Goal: Transaction & Acquisition: Purchase product/service

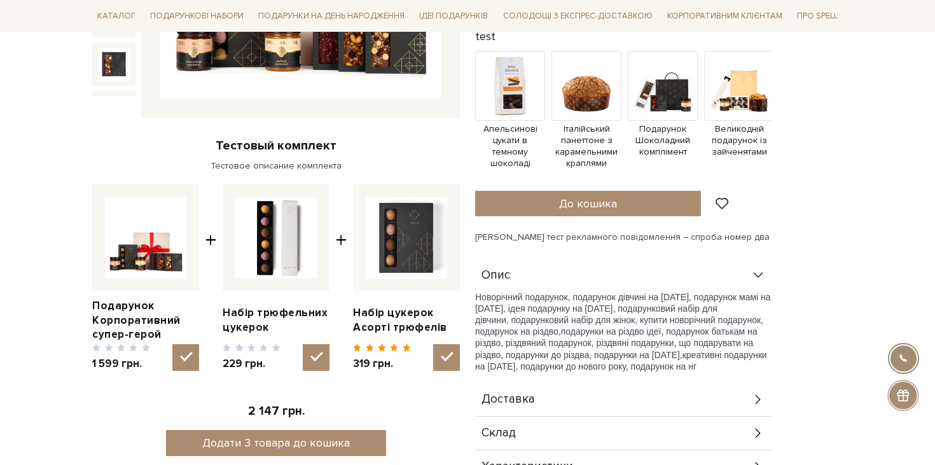
scroll to position [371, 0]
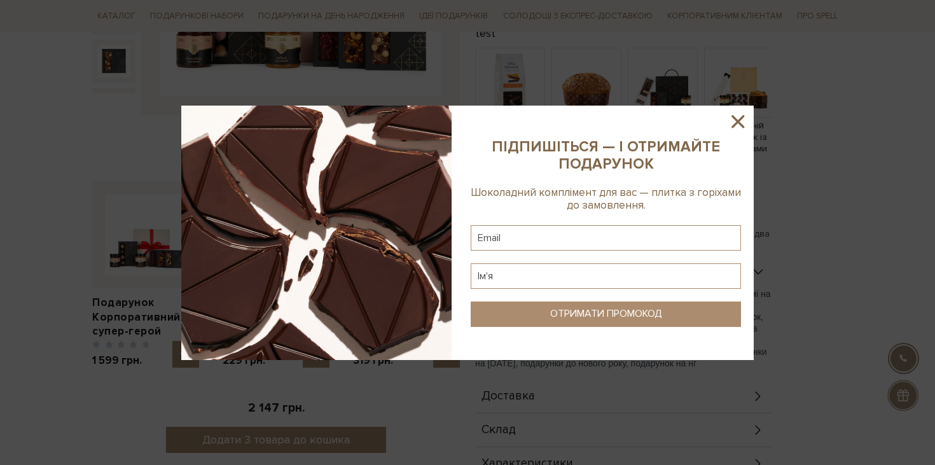
click at [735, 124] on icon at bounding box center [737, 121] width 13 height 13
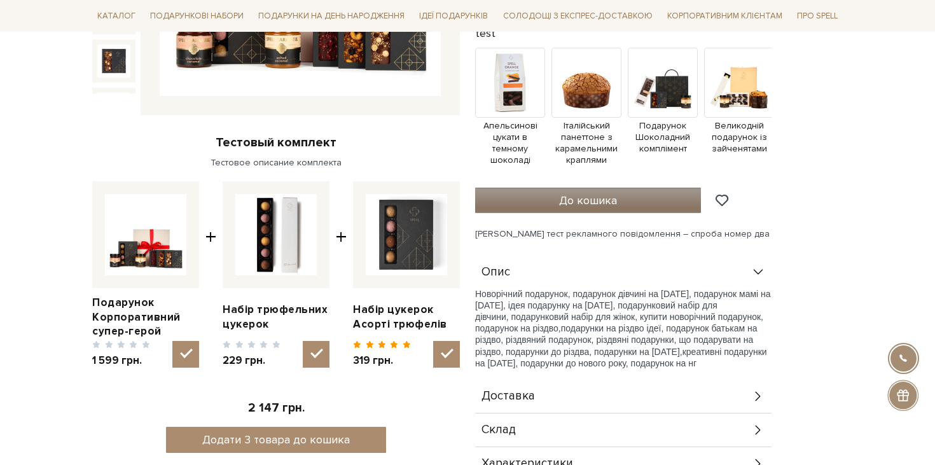
click at [597, 206] on span "До кошика" at bounding box center [588, 200] width 58 height 14
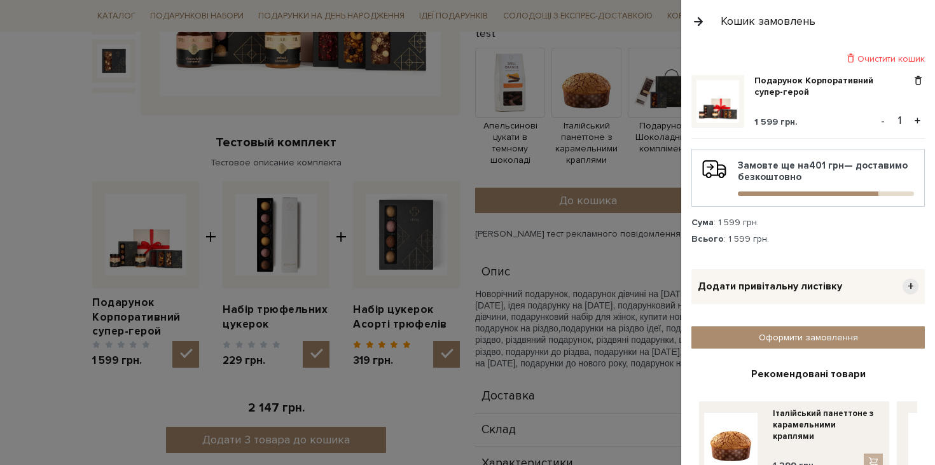
click at [564, 312] on div at bounding box center [467, 232] width 935 height 465
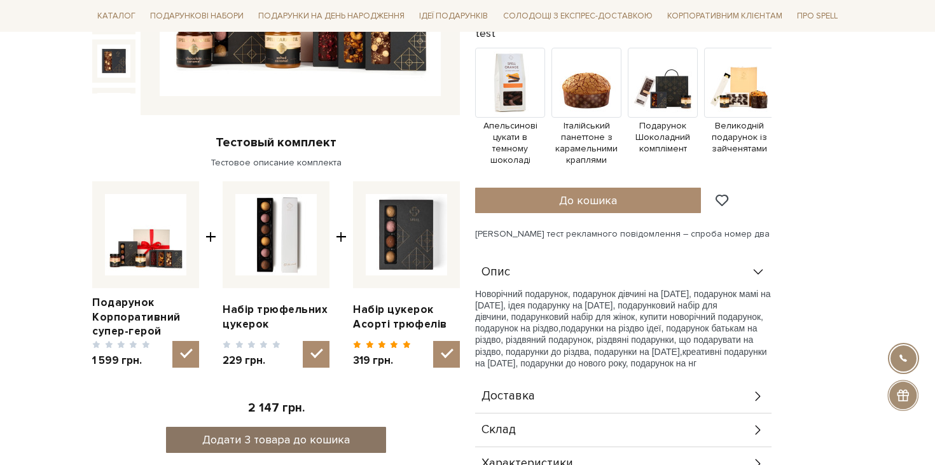
click at [335, 438] on button "Додати 3 товара до кошика" at bounding box center [276, 440] width 221 height 26
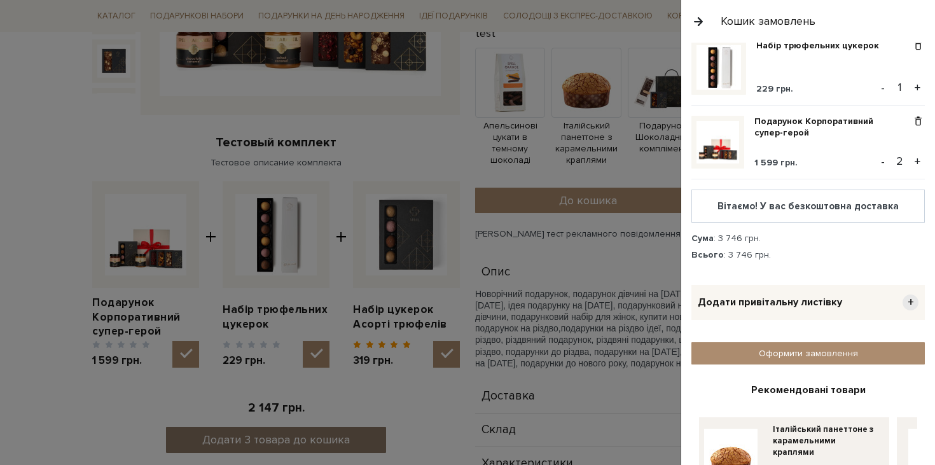
scroll to position [0, 0]
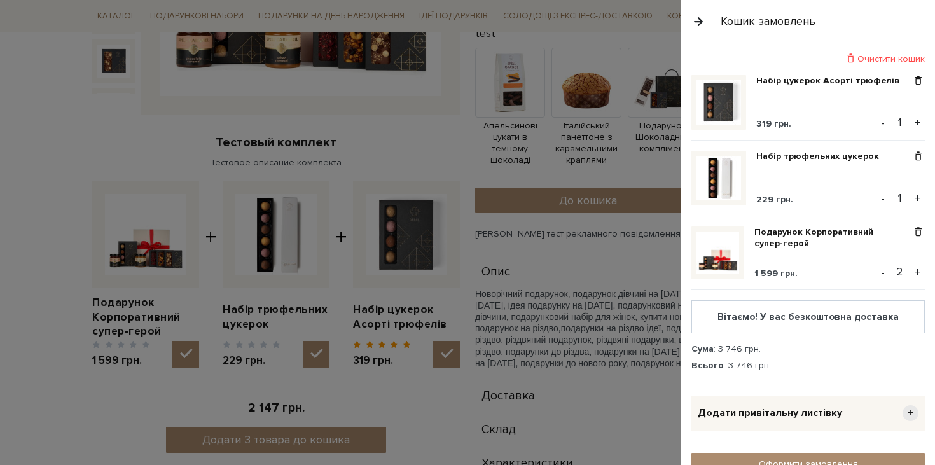
click at [886, 272] on button "-" at bounding box center [883, 272] width 13 height 19
click at [638, 333] on div at bounding box center [467, 232] width 935 height 465
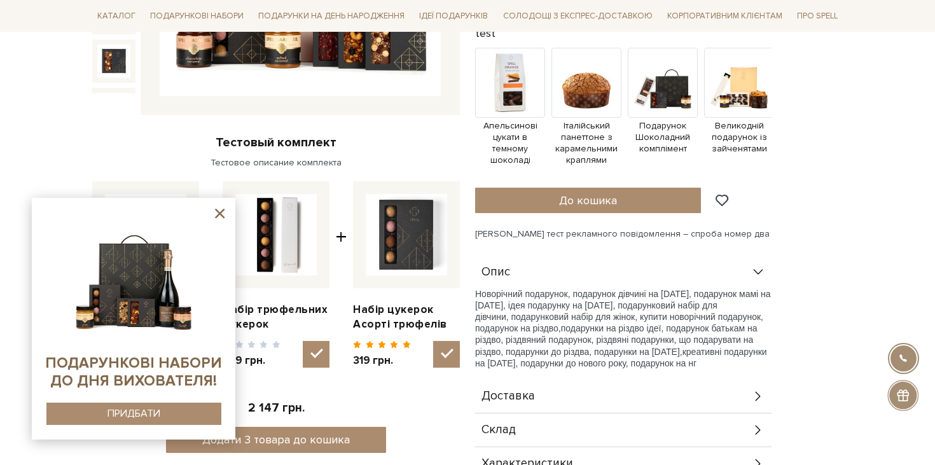
click at [215, 213] on icon at bounding box center [220, 213] width 16 height 16
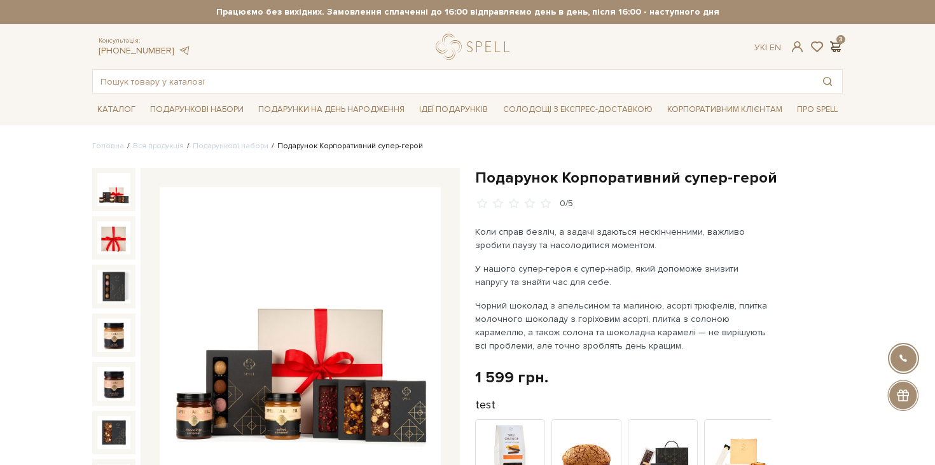
click at [831, 41] on span at bounding box center [835, 46] width 15 height 13
click at [614, 235] on div at bounding box center [467, 232] width 935 height 465
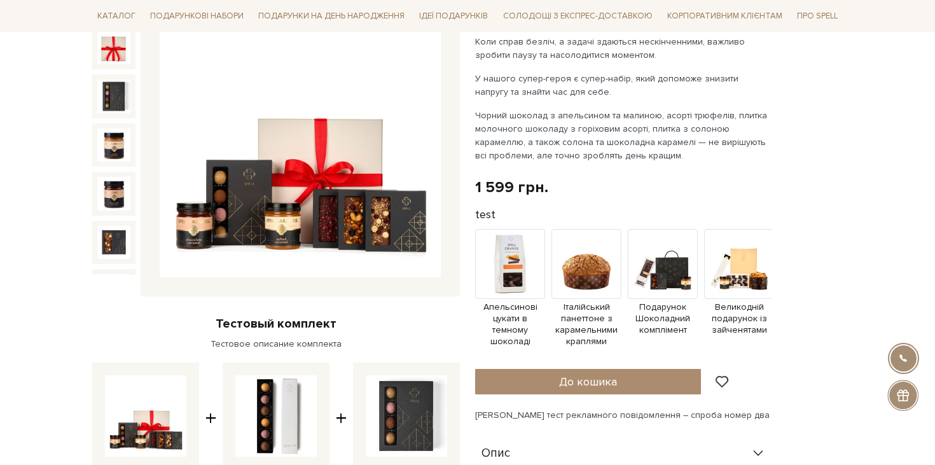
scroll to position [13, 0]
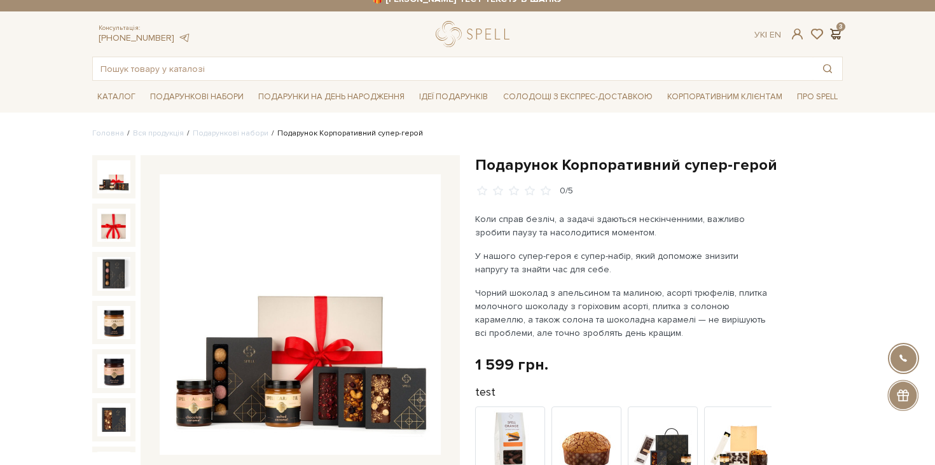
click at [837, 34] on span at bounding box center [835, 33] width 15 height 13
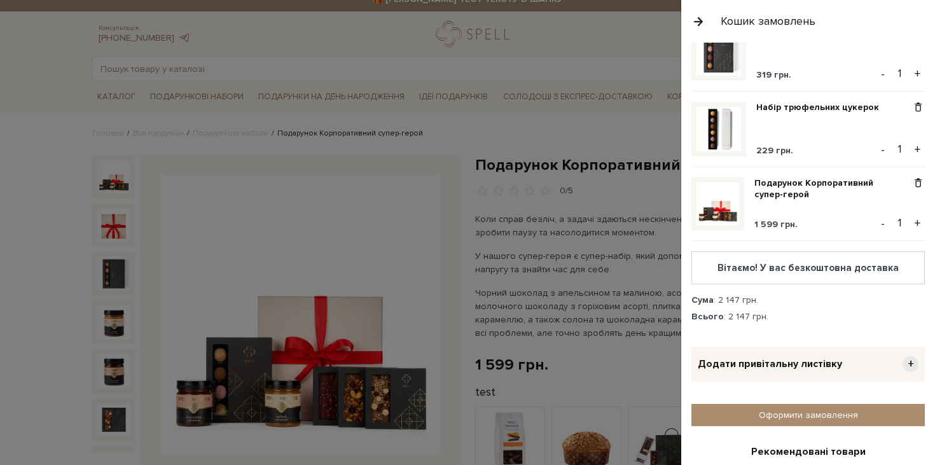
scroll to position [0, 0]
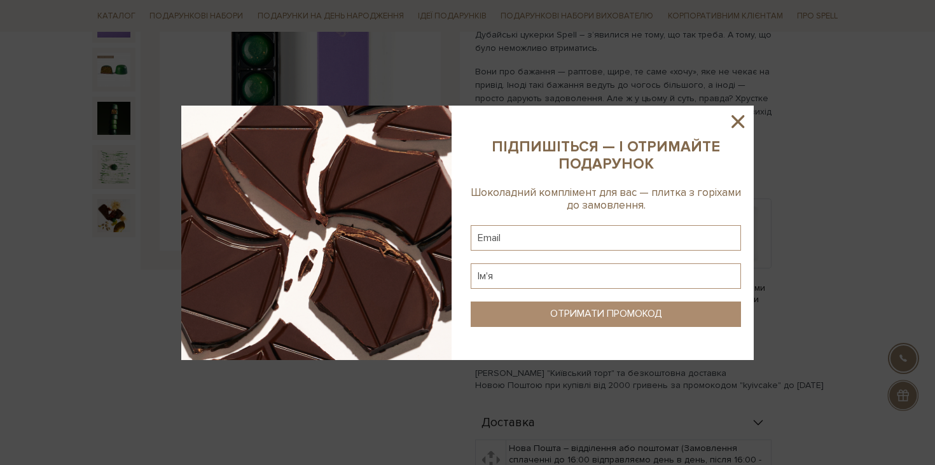
click at [735, 116] on icon at bounding box center [738, 122] width 22 height 22
